Goal: Information Seeking & Learning: Compare options

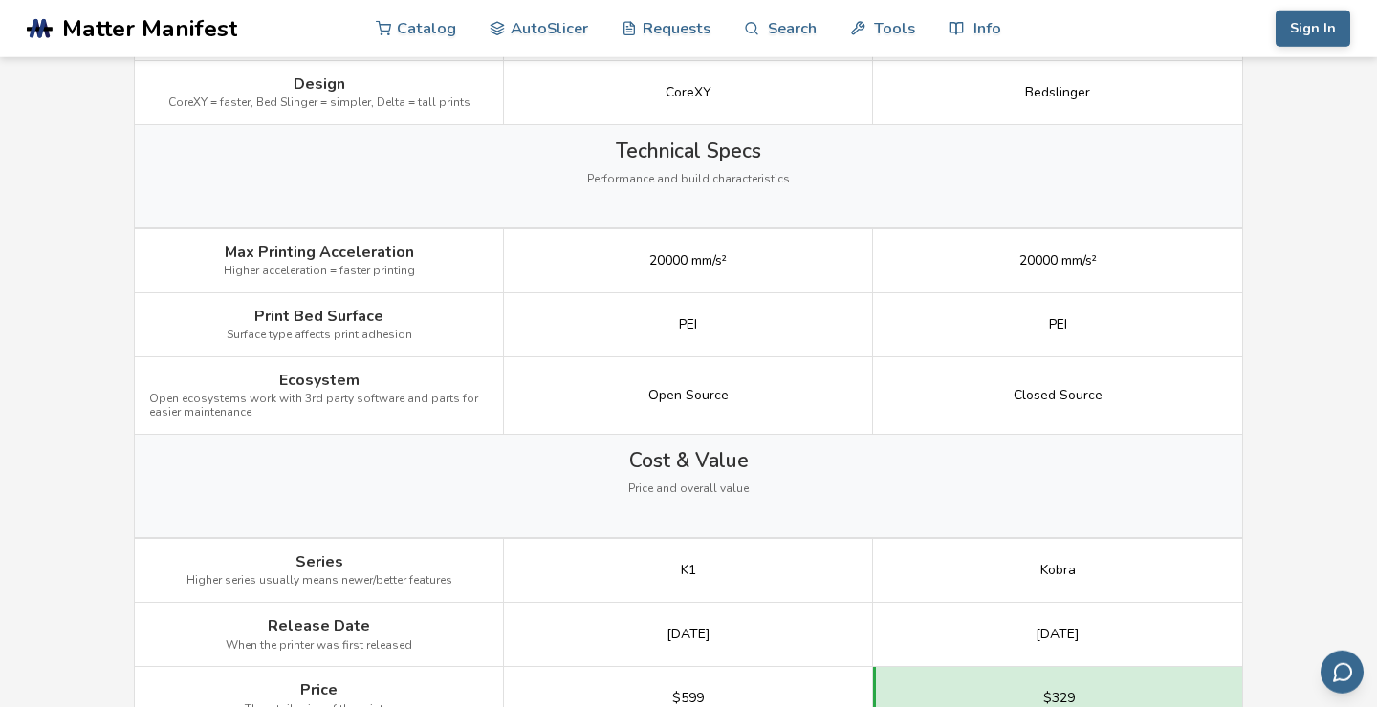
scroll to position [2484, 0]
click at [1236, 684] on div "$329" at bounding box center [1057, 697] width 369 height 63
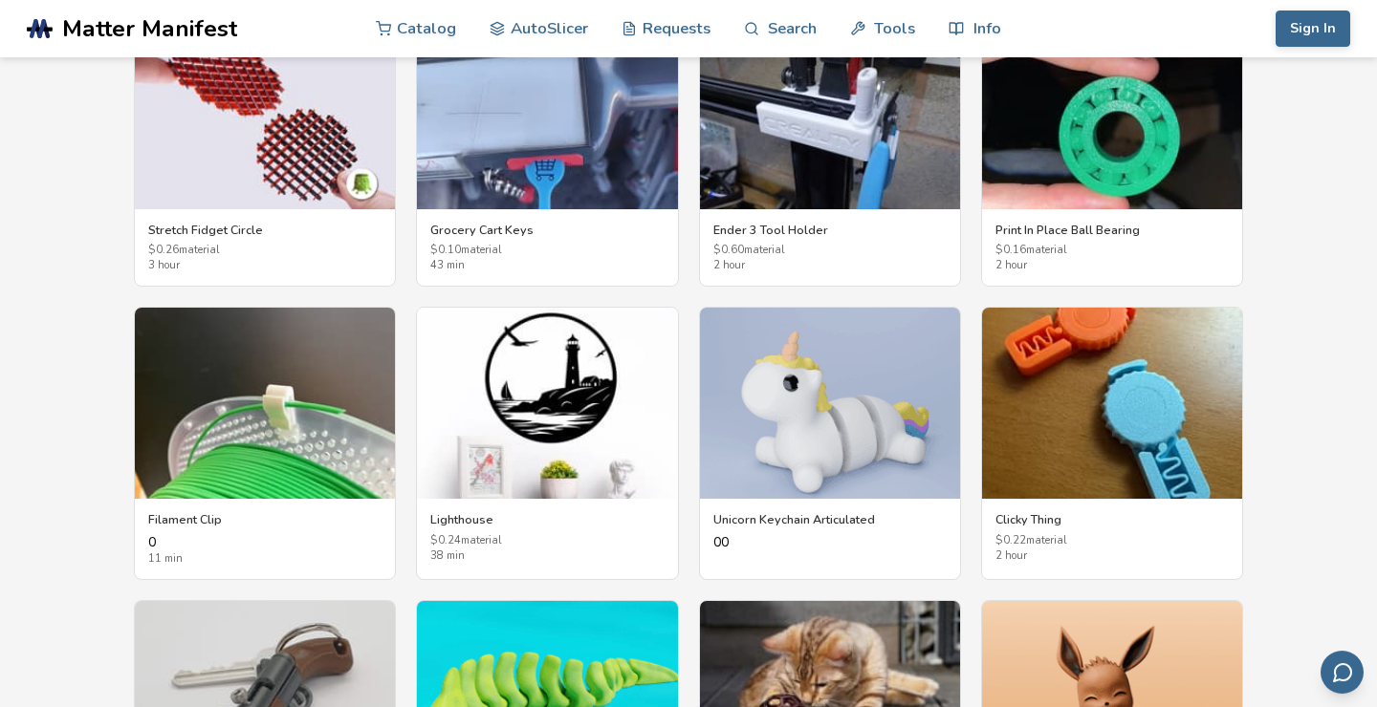
scroll to position [3303, 0]
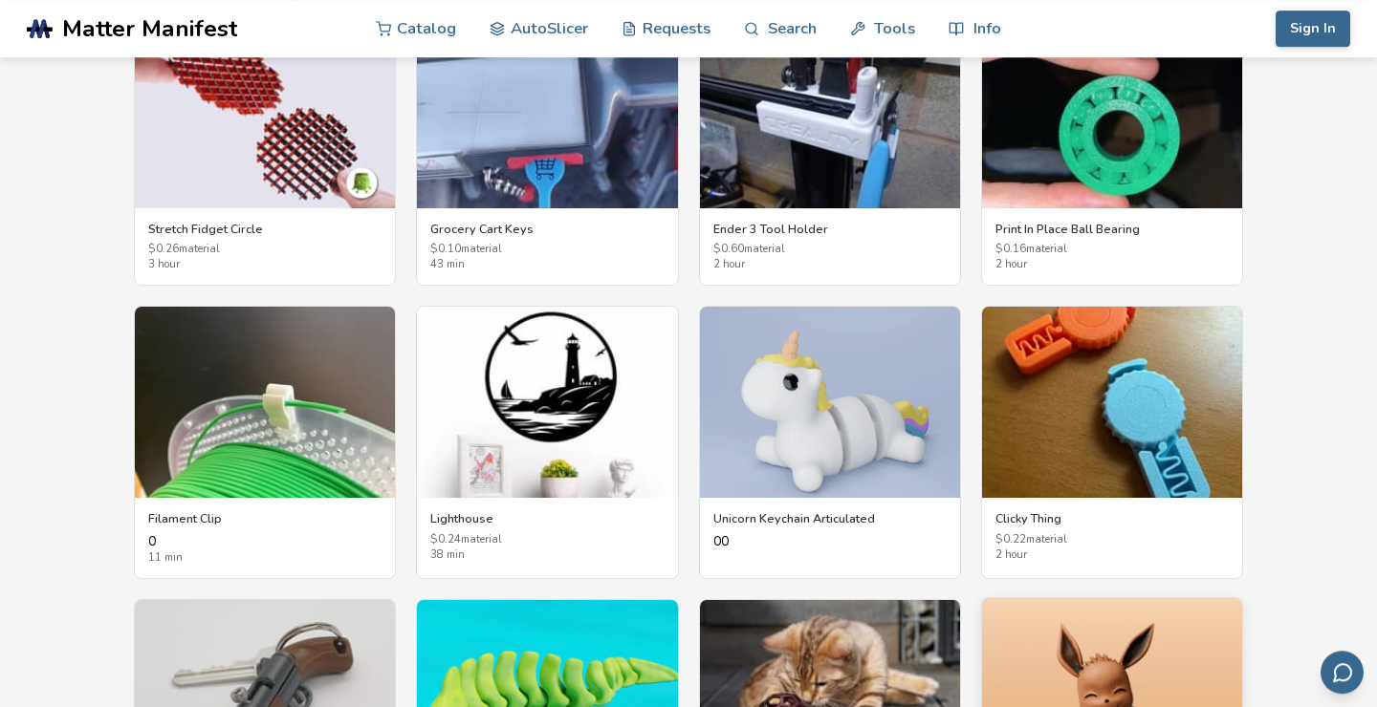
click at [1223, 688] on img at bounding box center [1112, 693] width 260 height 191
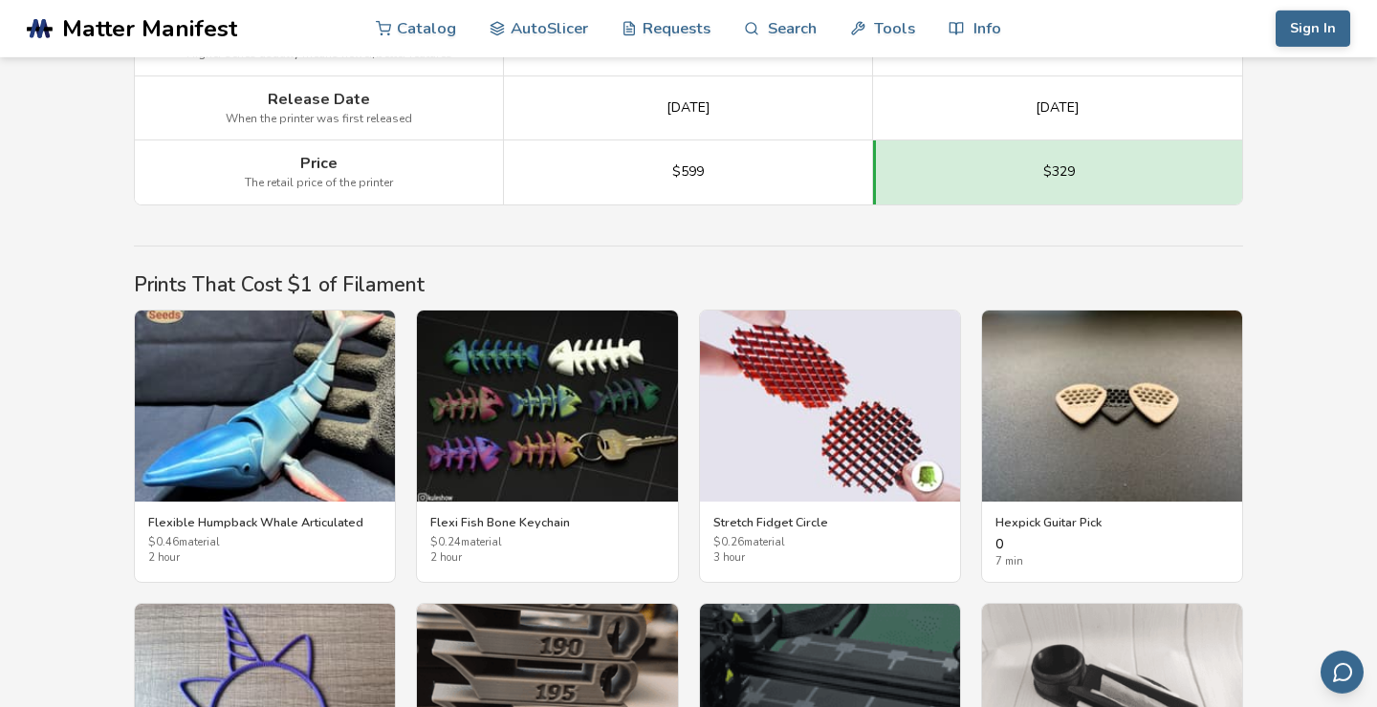
scroll to position [3011, 0]
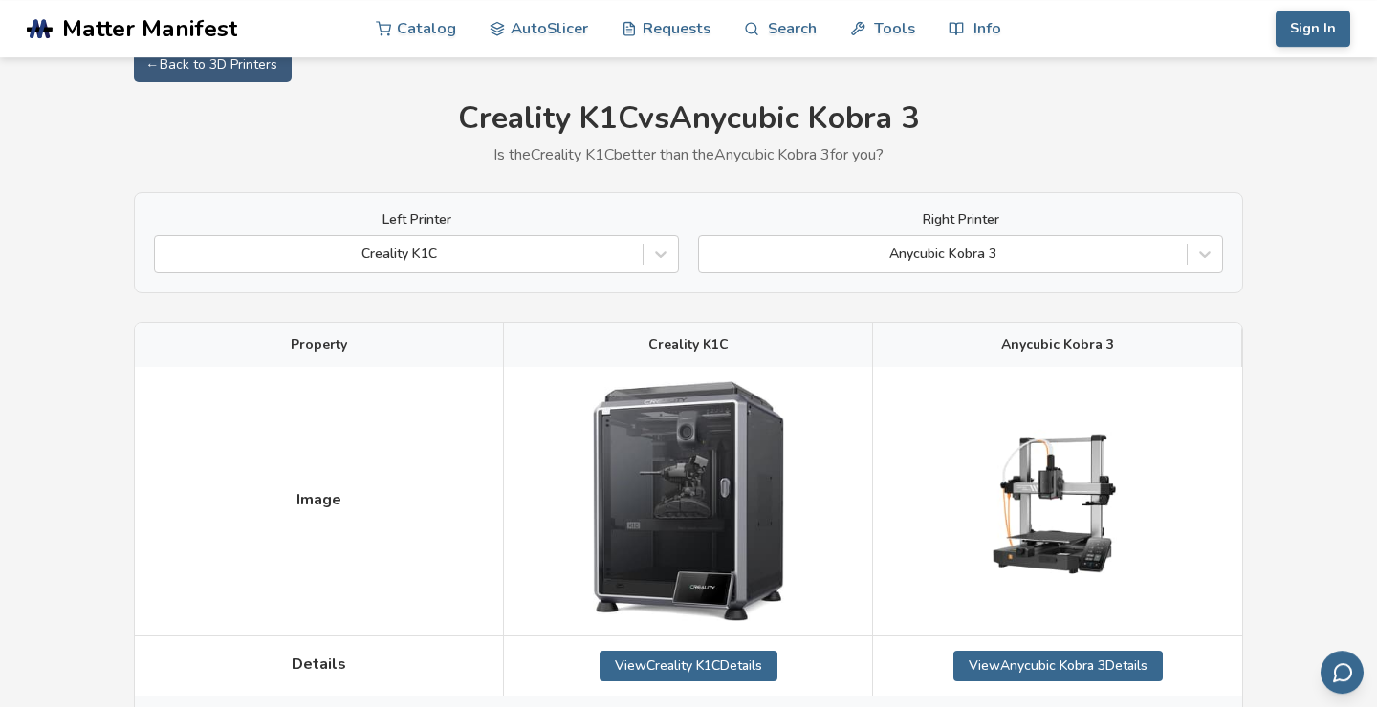
scroll to position [33, 0]
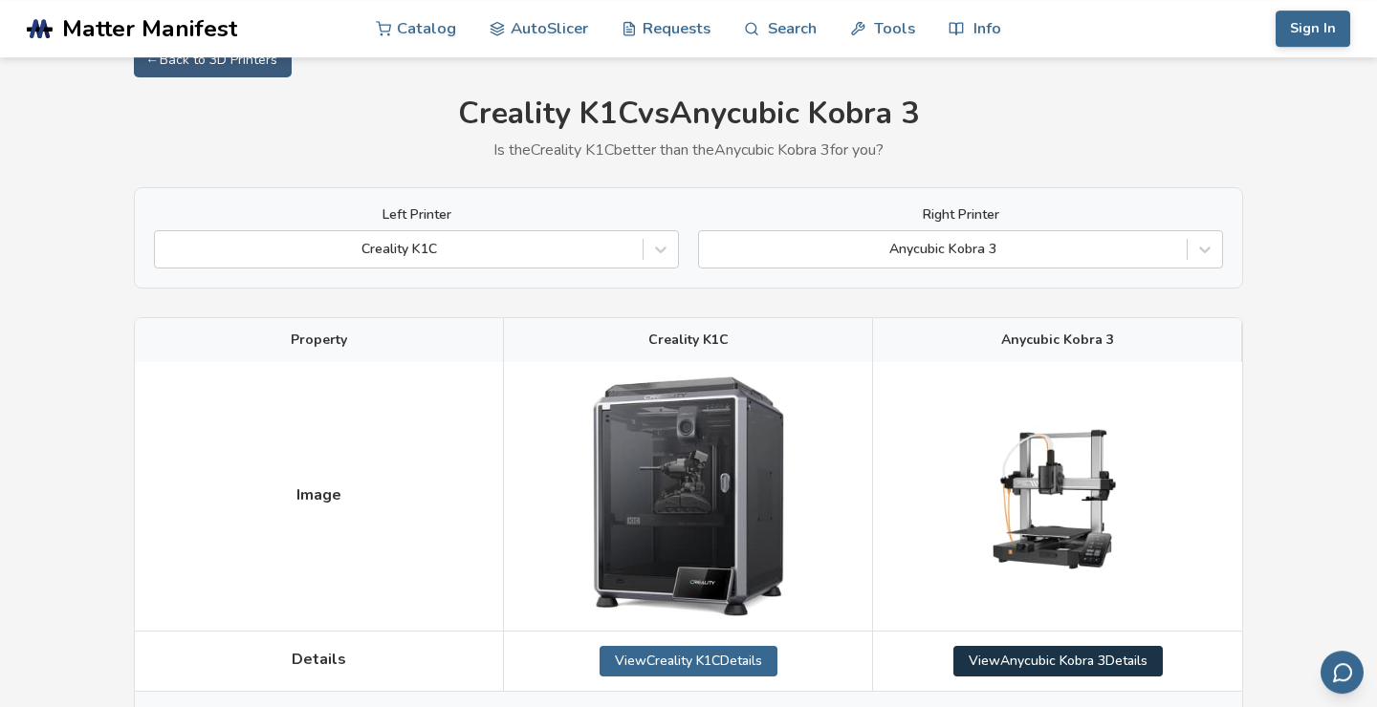
click at [1147, 660] on link "View Anycubic Kobra 3 Details" at bounding box center [1057, 661] width 209 height 31
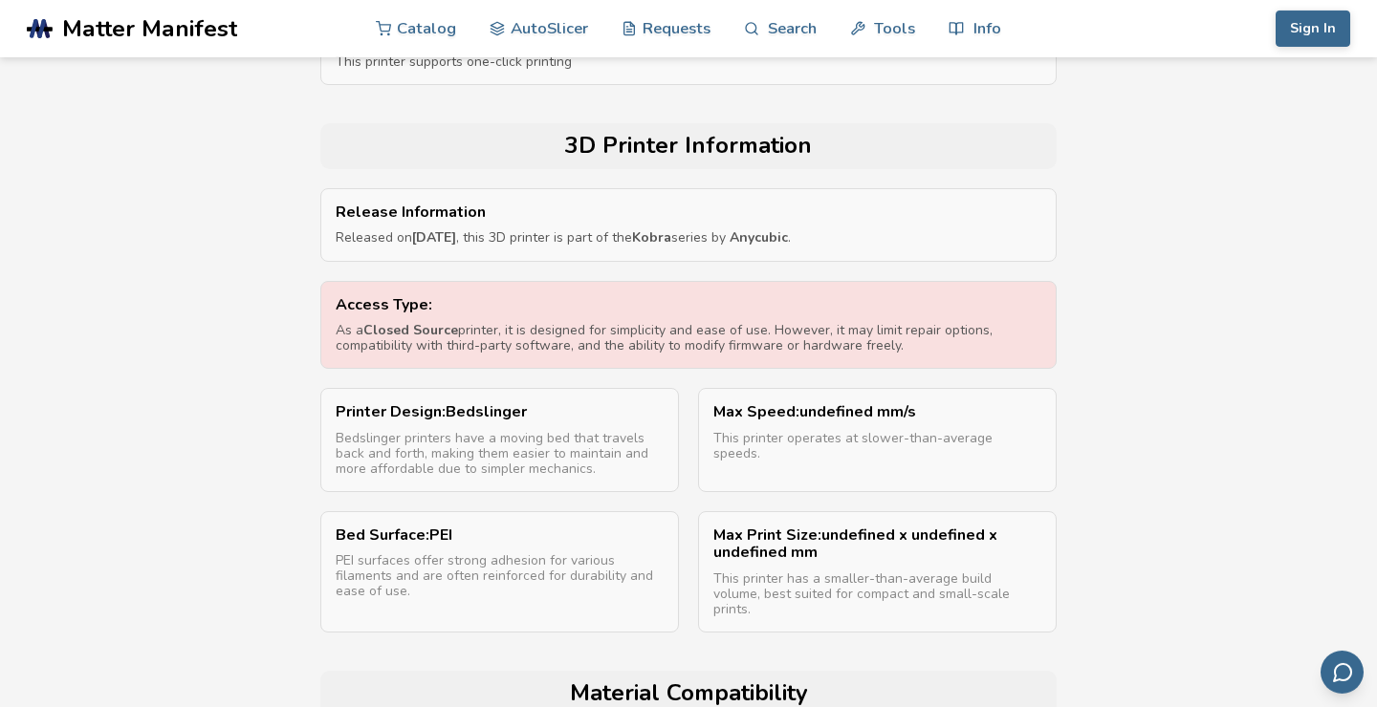
scroll to position [1028, 0]
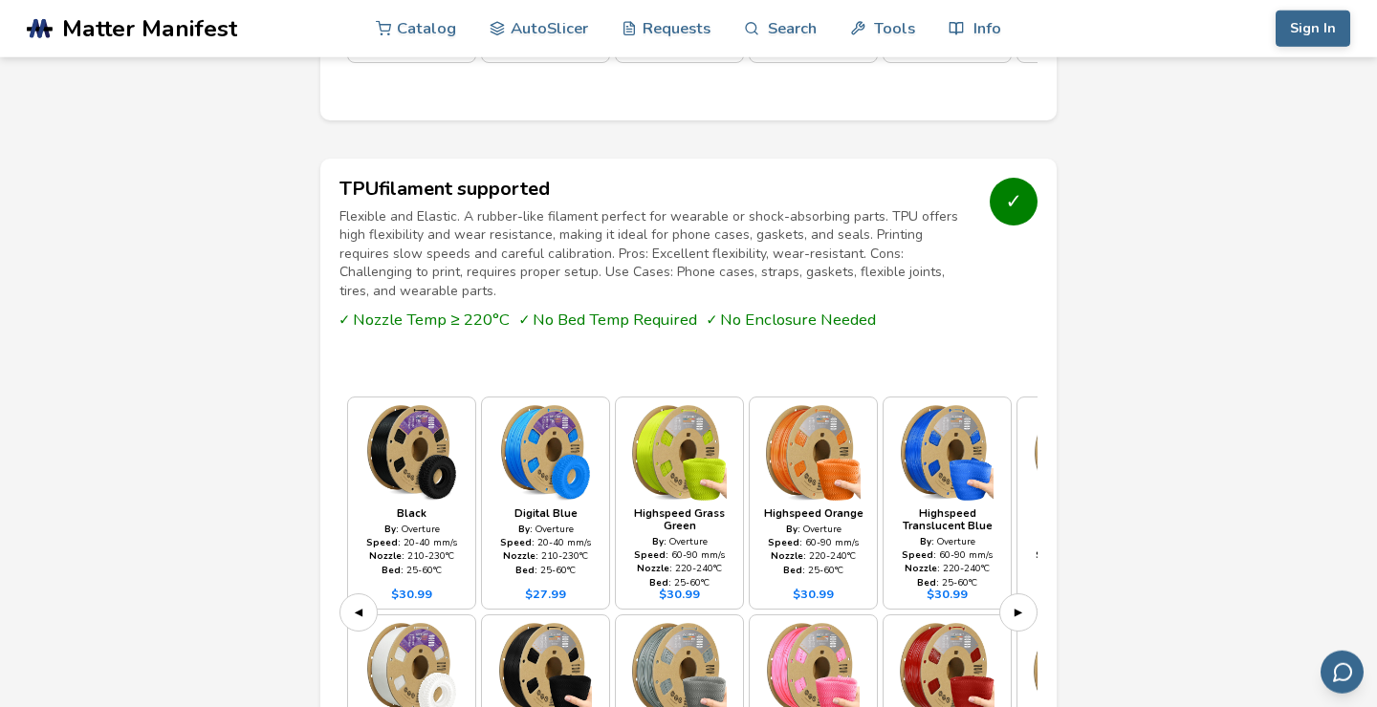
scroll to position [3101, 0]
click at [1163, 662] on main "← Back to 3D Printers Anycubic Kobra 3 $ 329 Buy from Amazon Beginner Friendly …" at bounding box center [688, 343] width 1377 height 6889
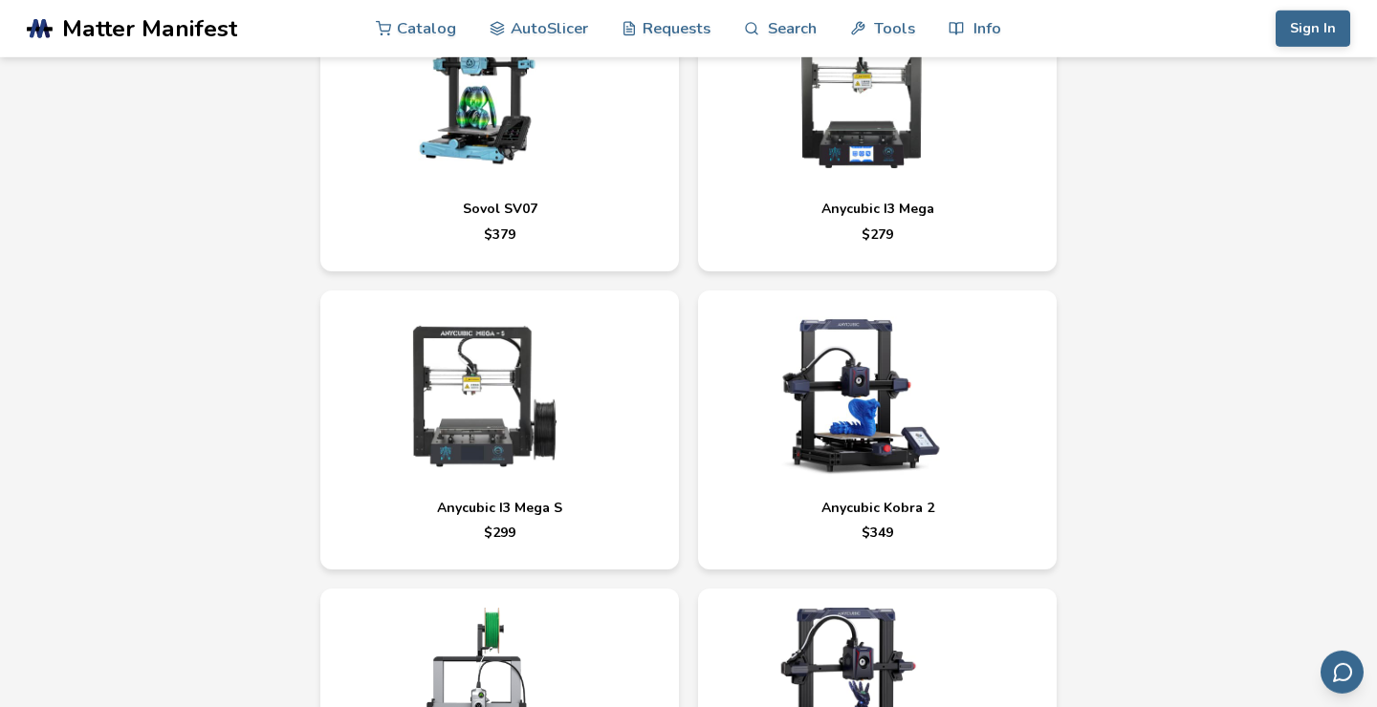
scroll to position [5987, 0]
